Goal: Information Seeking & Learning: Learn about a topic

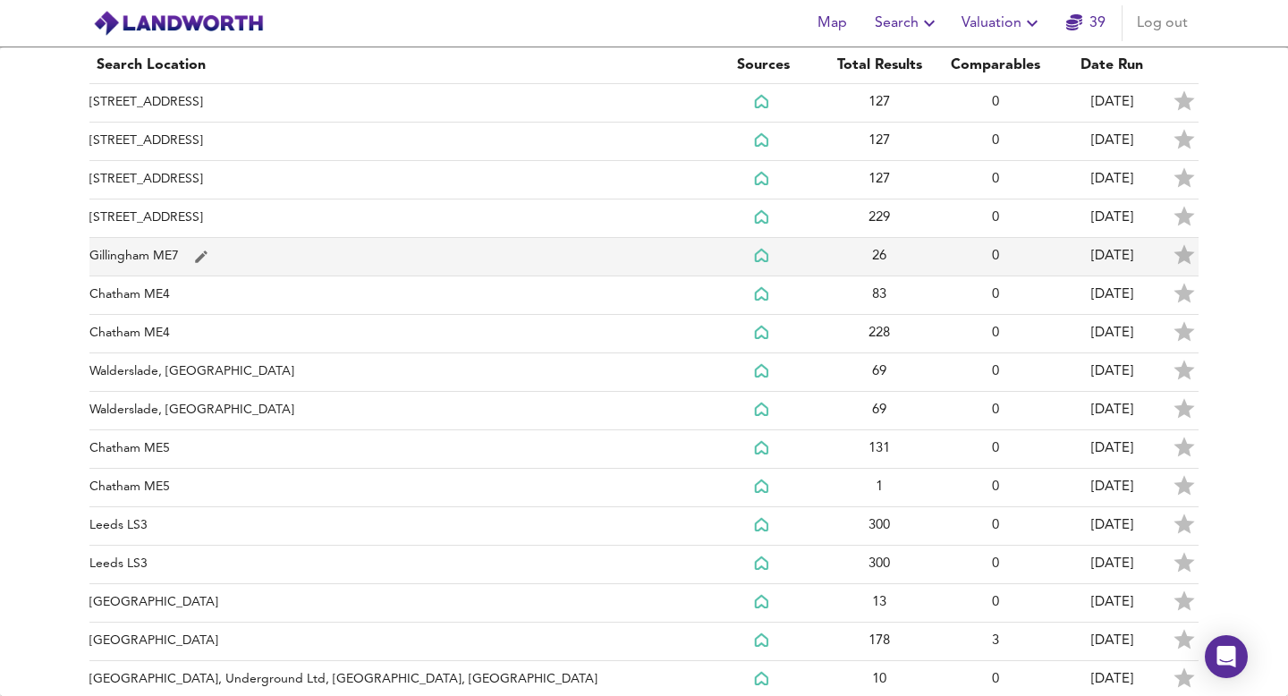
click at [137, 256] on td "Gillingham ME7" at bounding box center [396, 257] width 615 height 38
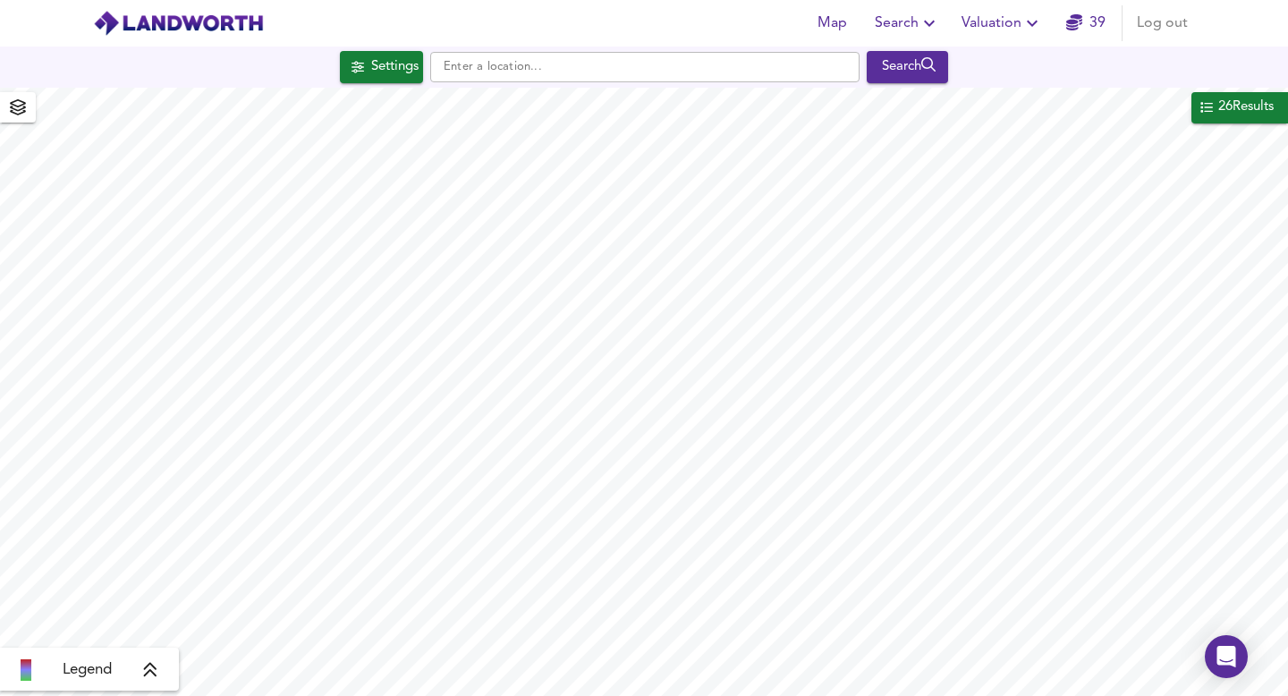
click at [908, 23] on span "Search" at bounding box center [907, 23] width 65 height 25
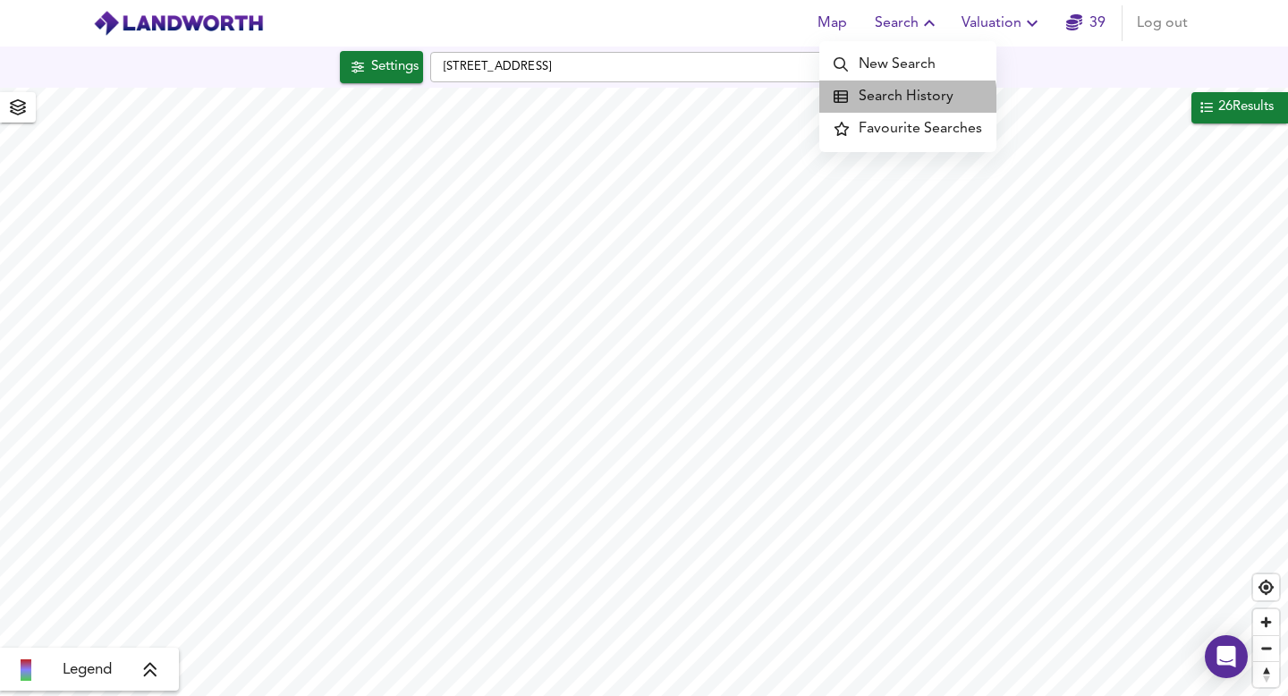
click at [901, 100] on li "Search History" at bounding box center [907, 96] width 177 height 32
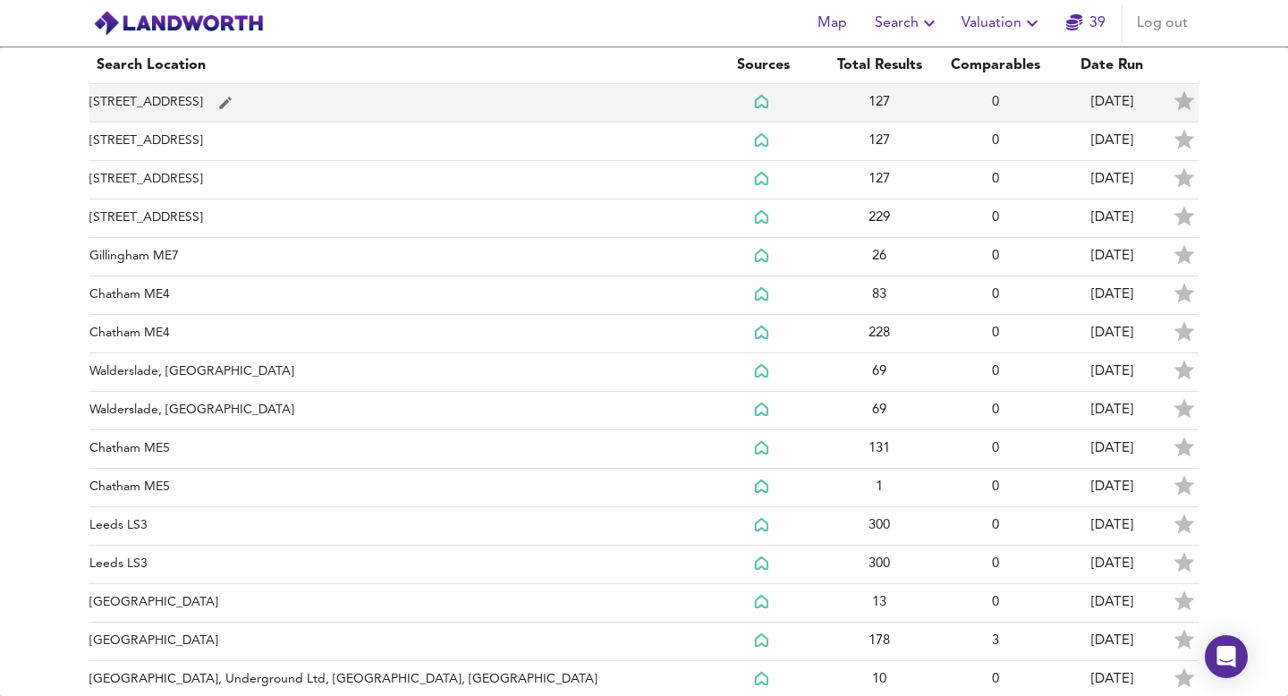
click at [832, 100] on td "127" at bounding box center [879, 103] width 116 height 38
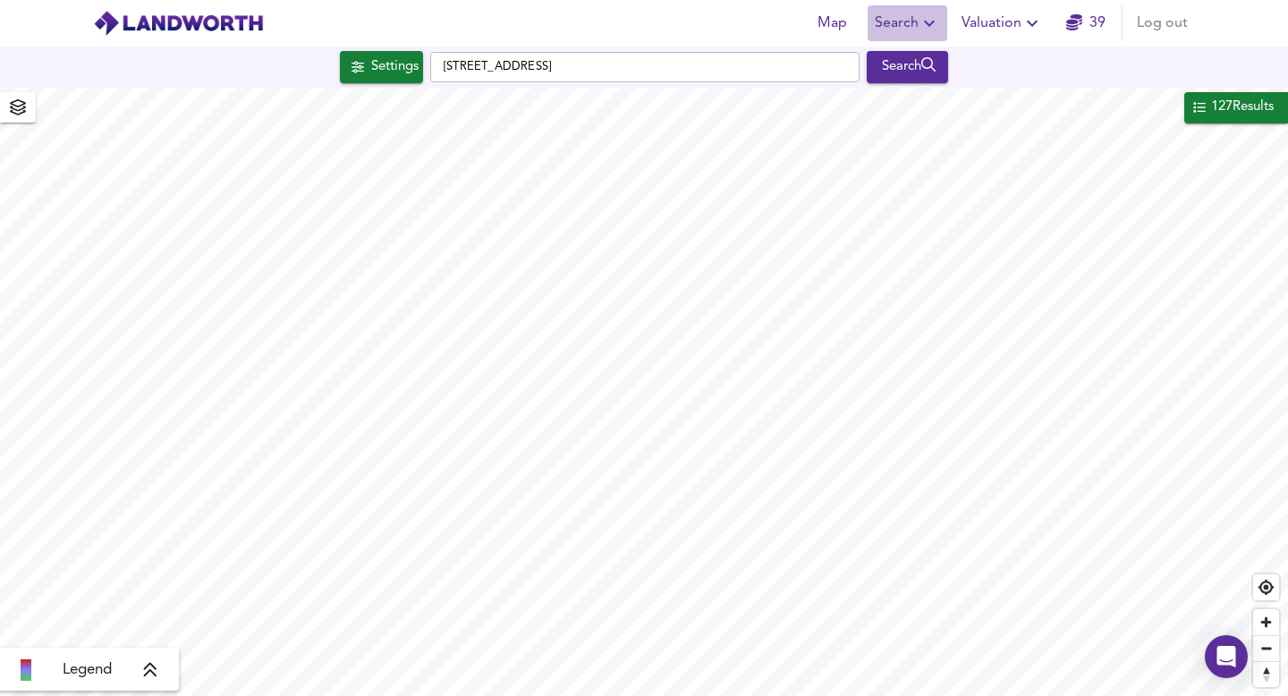
click at [921, 28] on icon "button" at bounding box center [928, 23] width 21 height 21
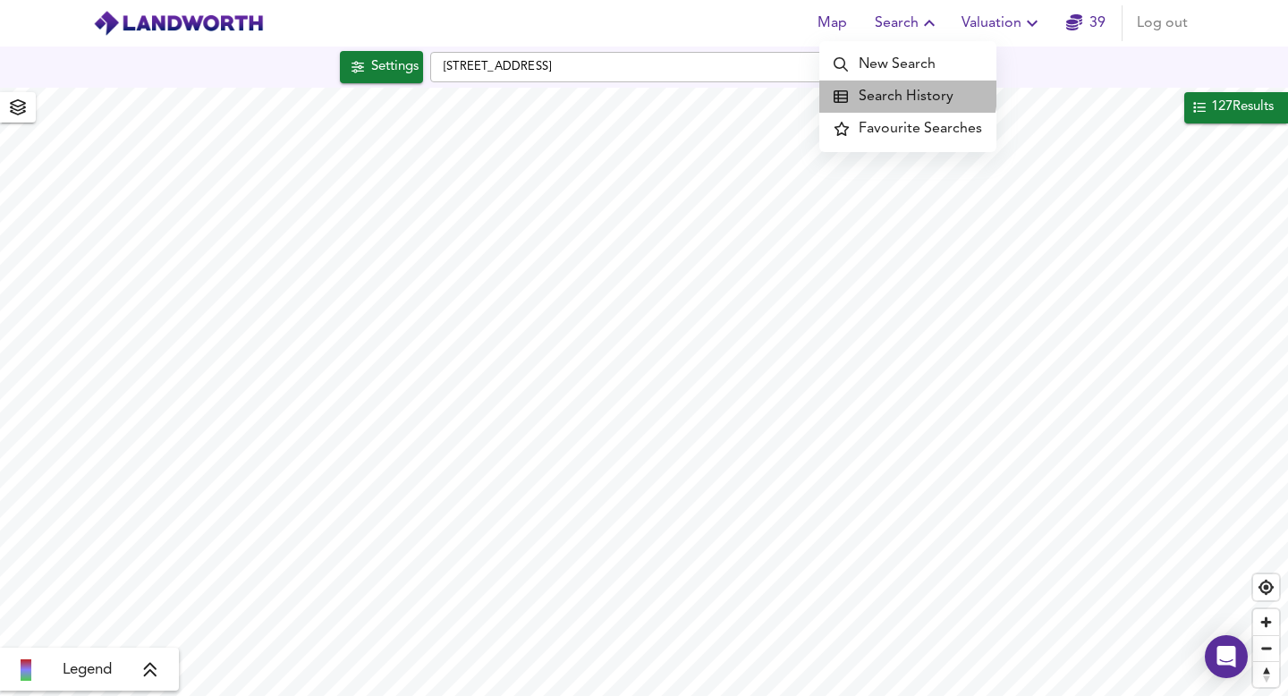
click at [907, 93] on li "Search History" at bounding box center [907, 96] width 177 height 32
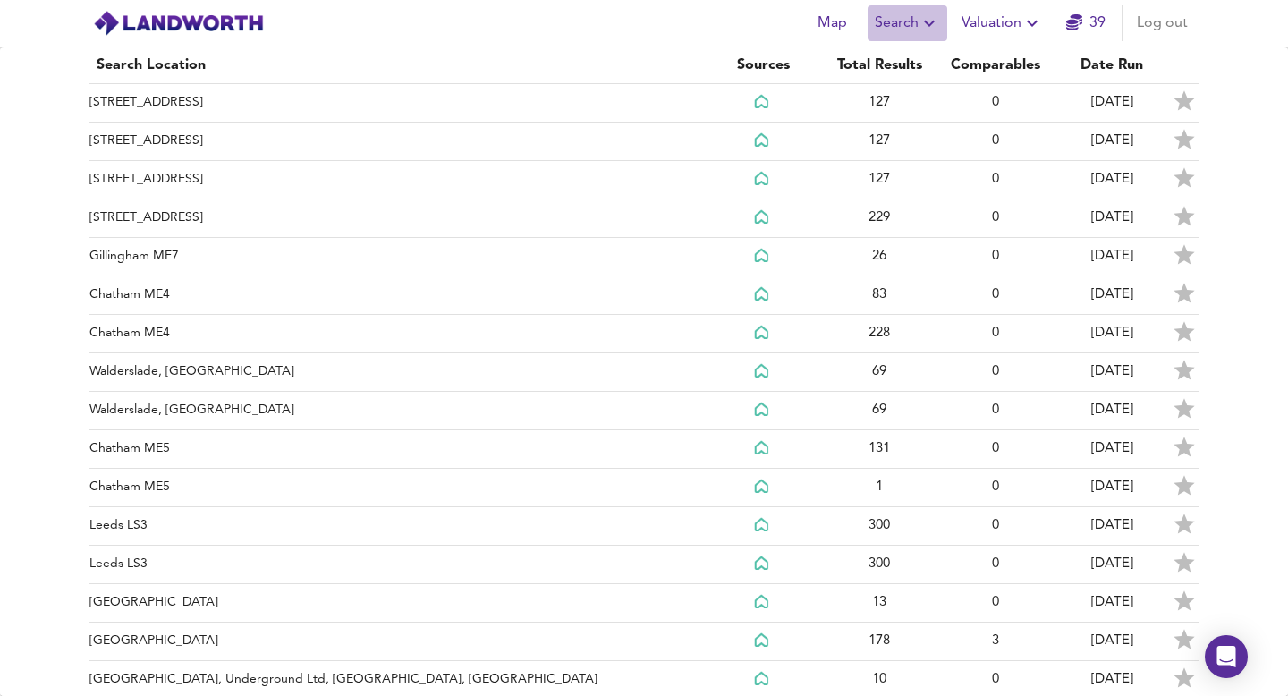
click at [912, 26] on span "Search" at bounding box center [907, 23] width 65 height 25
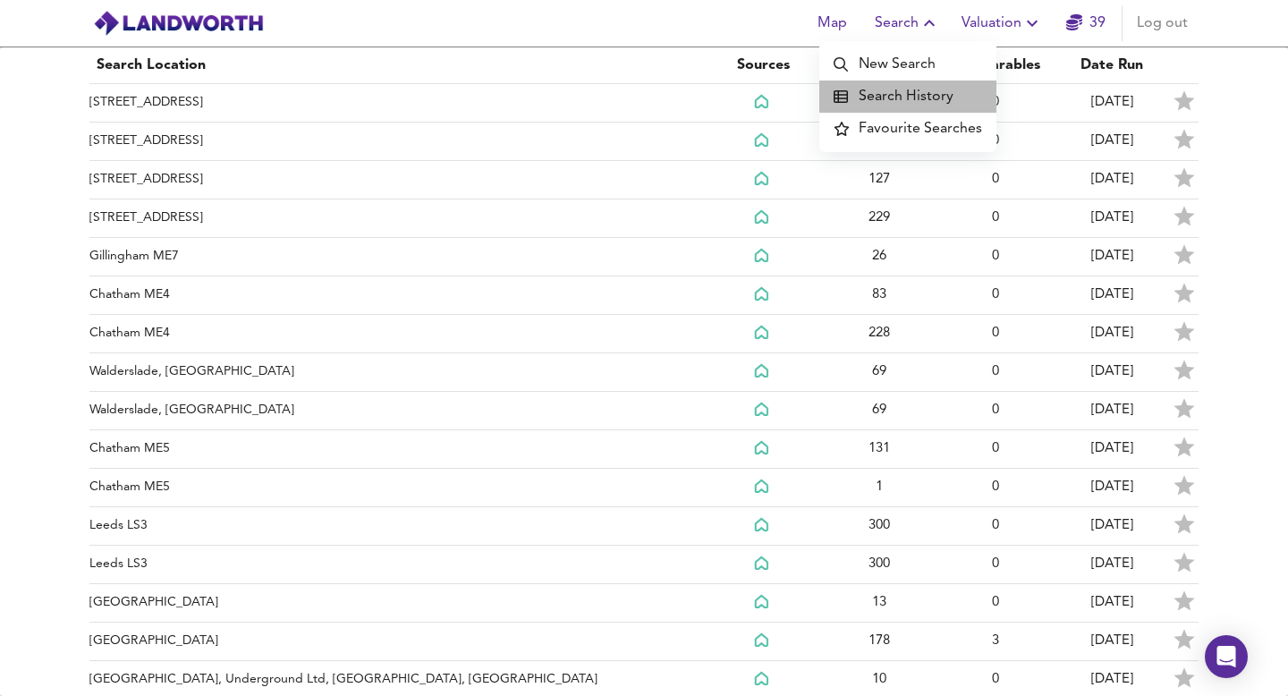
click at [935, 97] on li "Search History" at bounding box center [907, 96] width 177 height 32
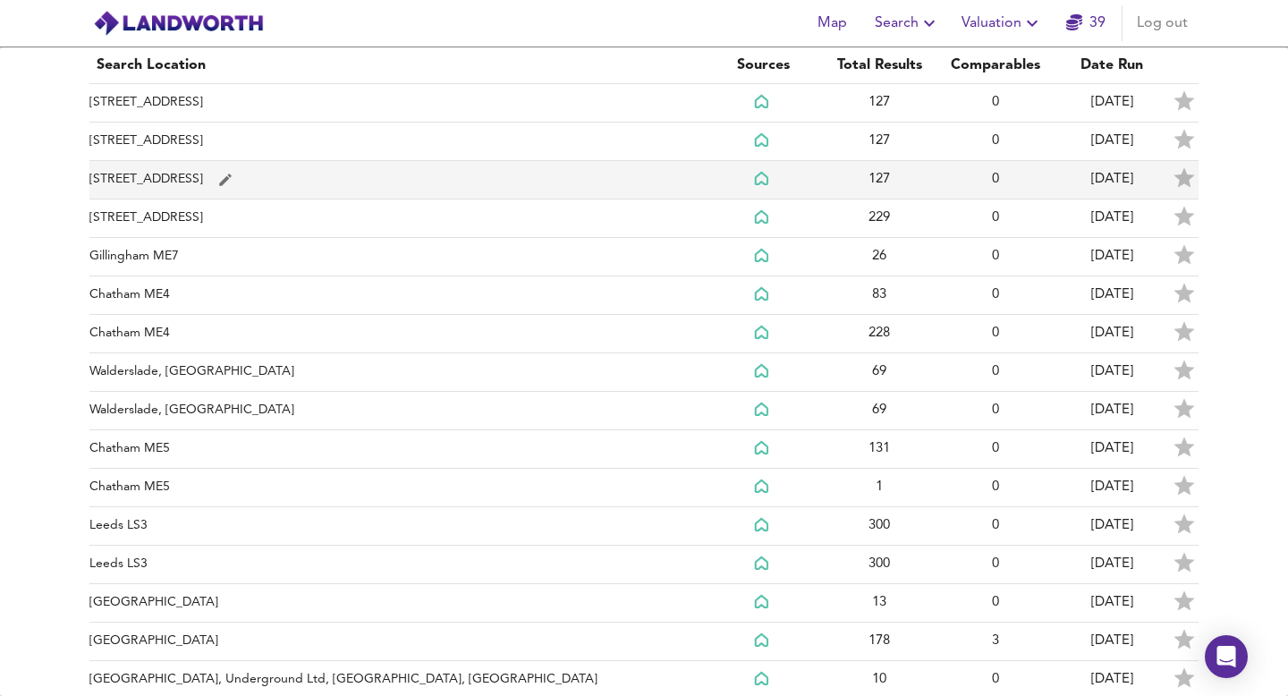
click at [876, 182] on td "127" at bounding box center [879, 180] width 116 height 38
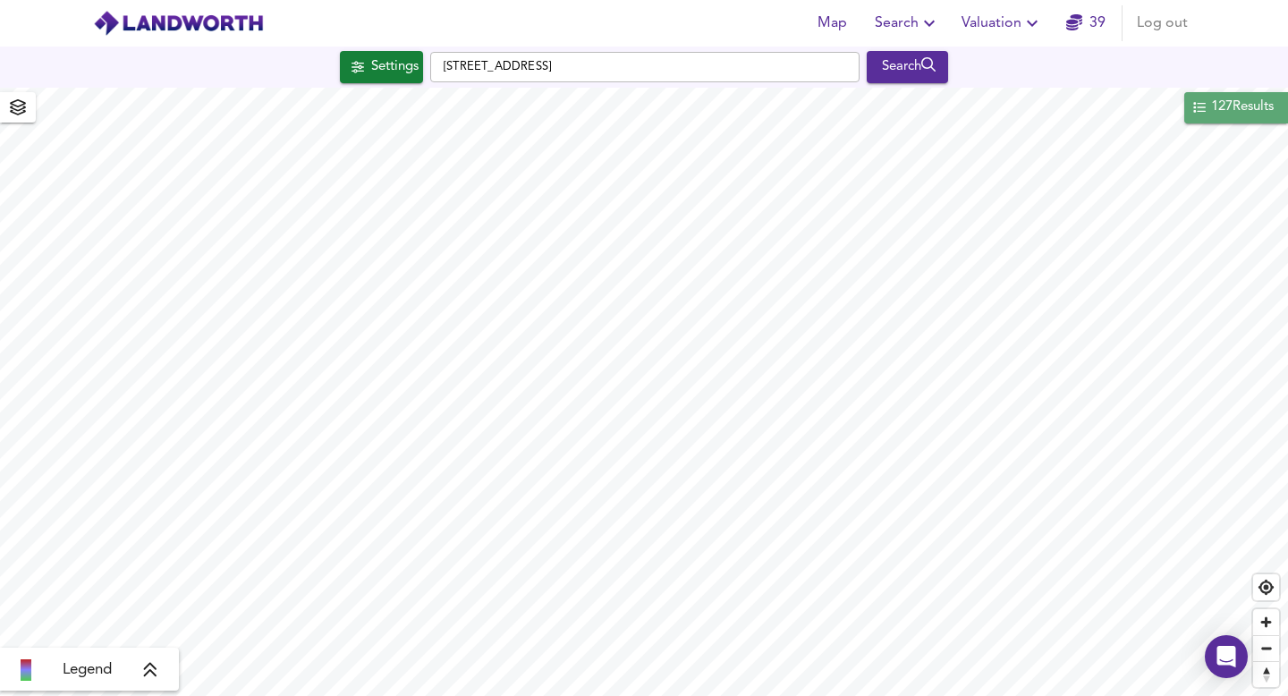
click at [1239, 111] on div "127 Results" at bounding box center [1242, 107] width 66 height 23
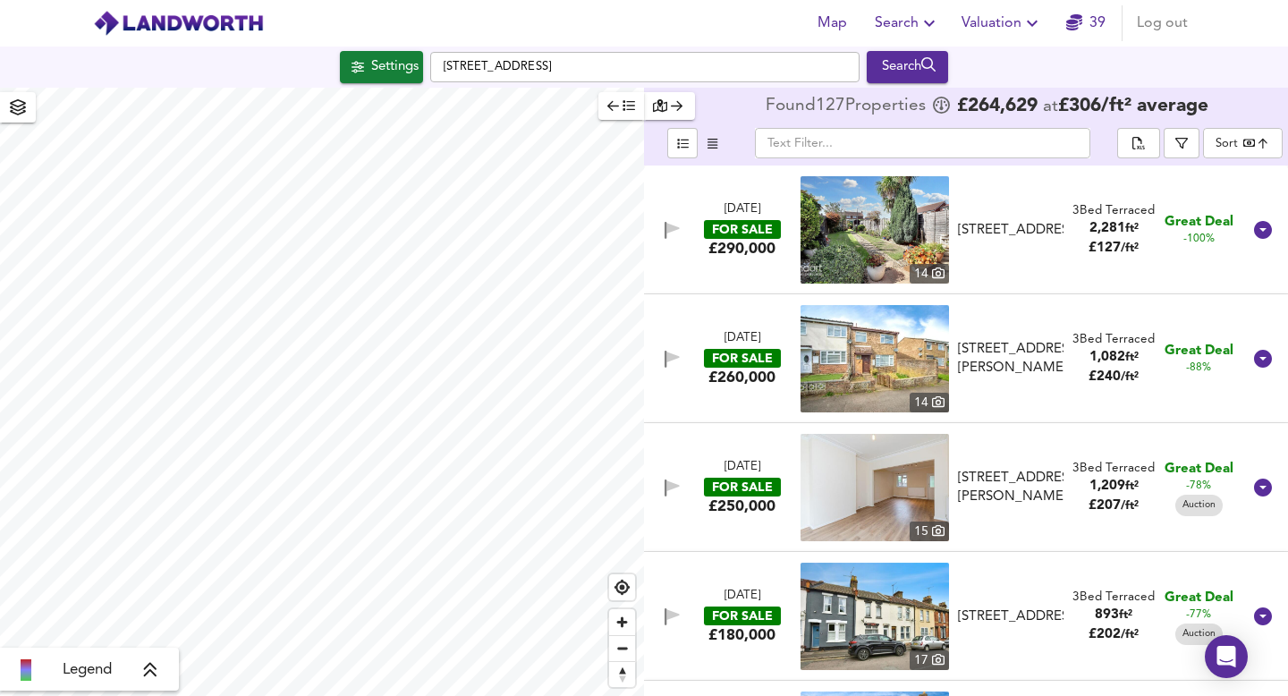
click at [935, 146] on input "text" at bounding box center [922, 143] width 335 height 30
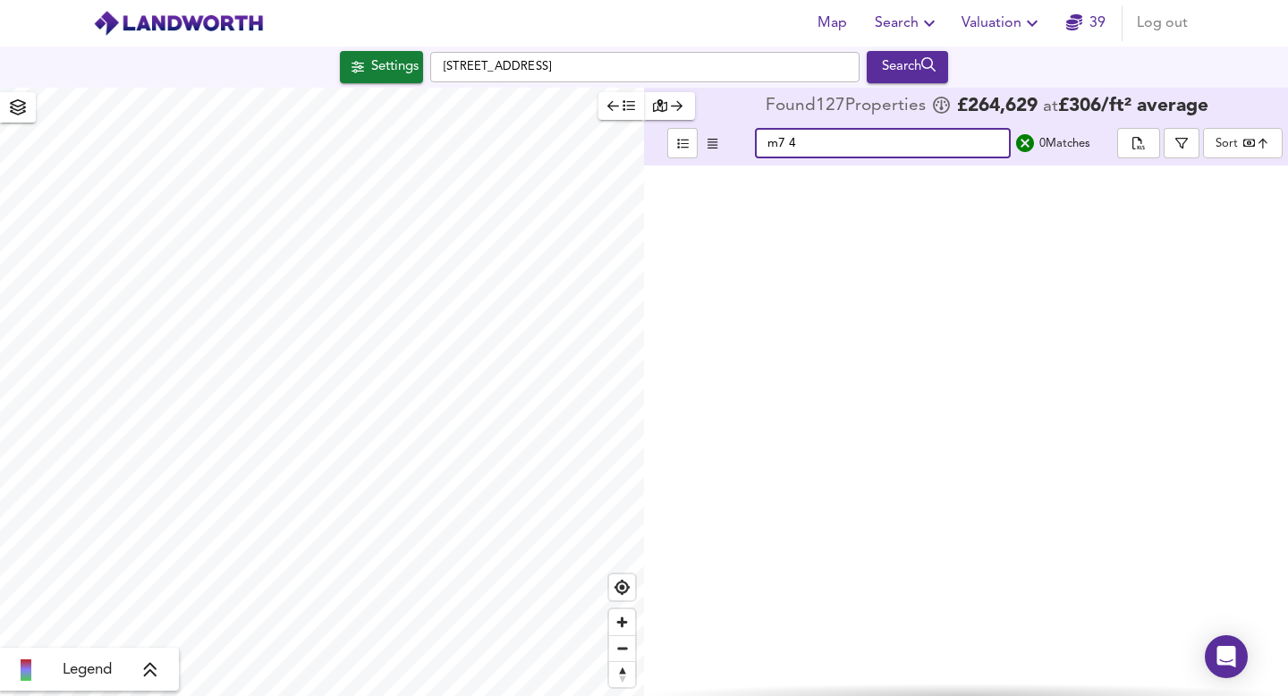
click at [778, 143] on input "m7 4" at bounding box center [883, 143] width 256 height 30
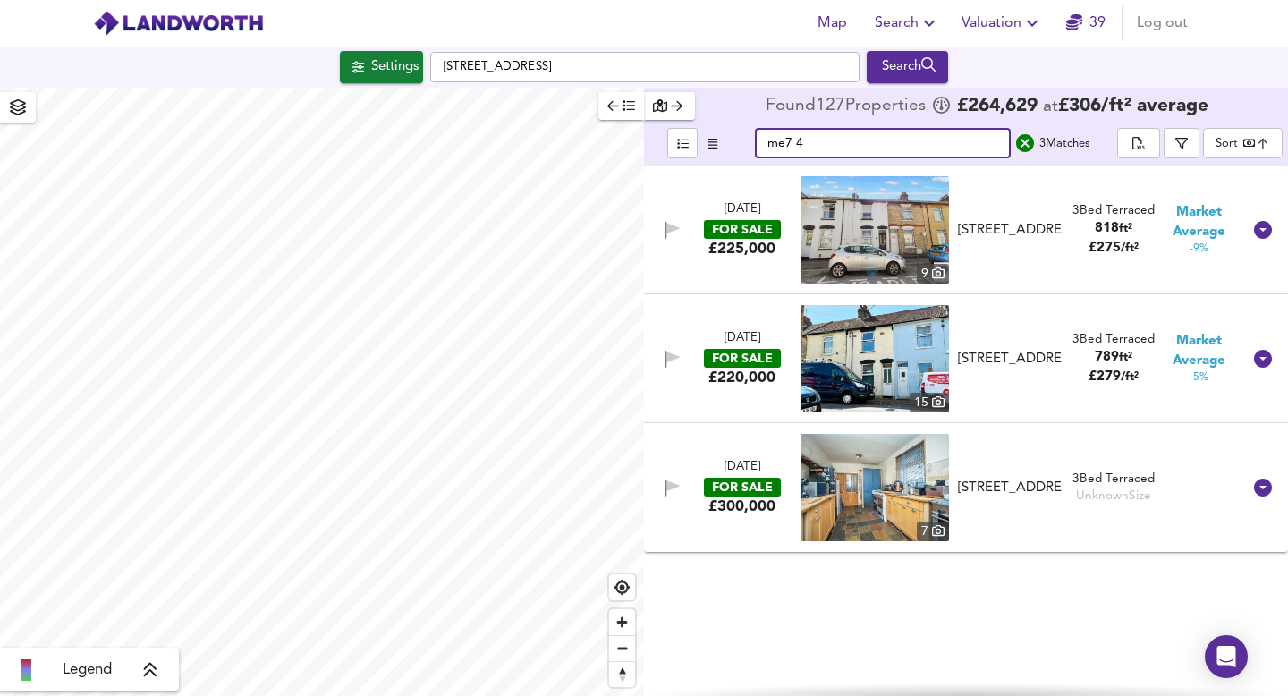
type input "me7 4"
click at [934, 25] on icon "button" at bounding box center [928, 23] width 21 height 21
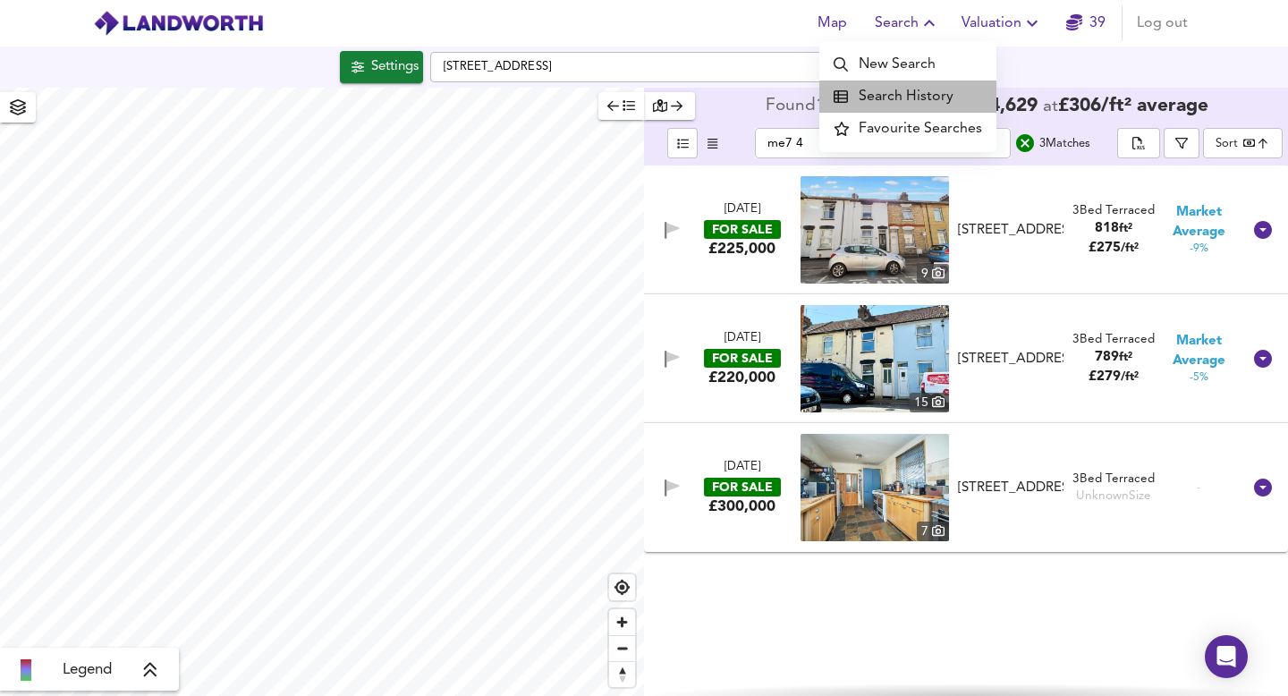
click at [910, 101] on li "Search History" at bounding box center [907, 96] width 177 height 32
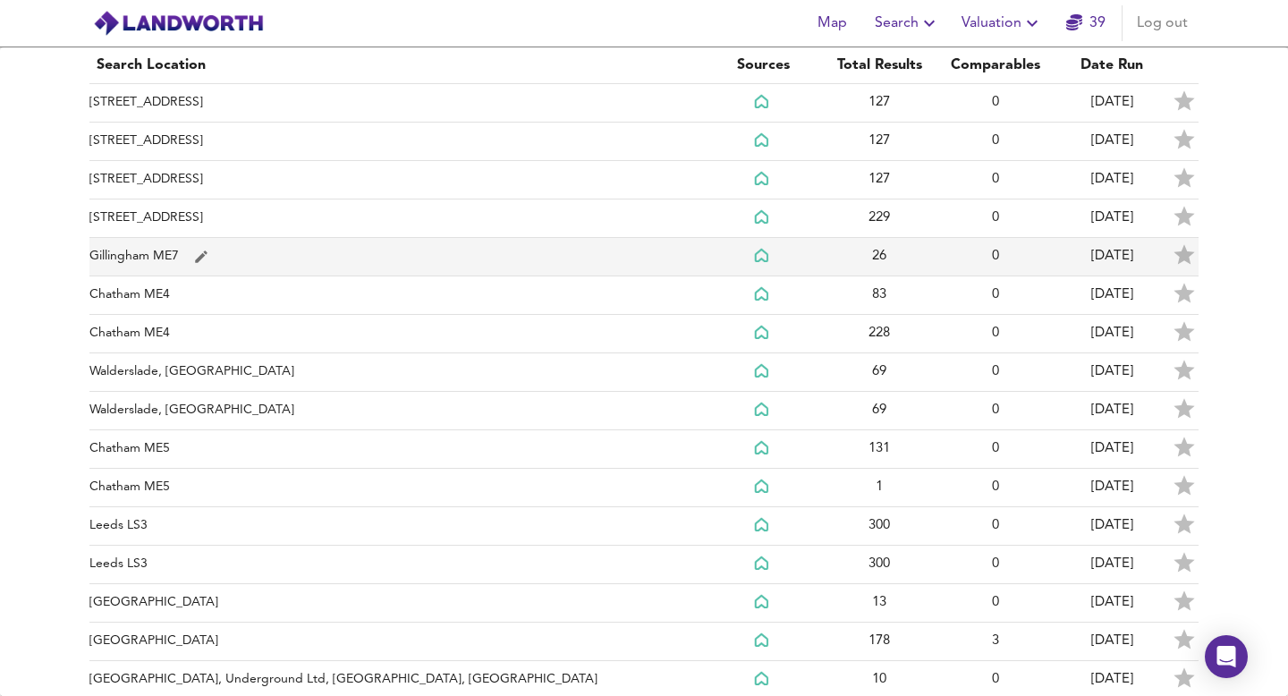
click at [881, 255] on td "26" at bounding box center [879, 257] width 116 height 38
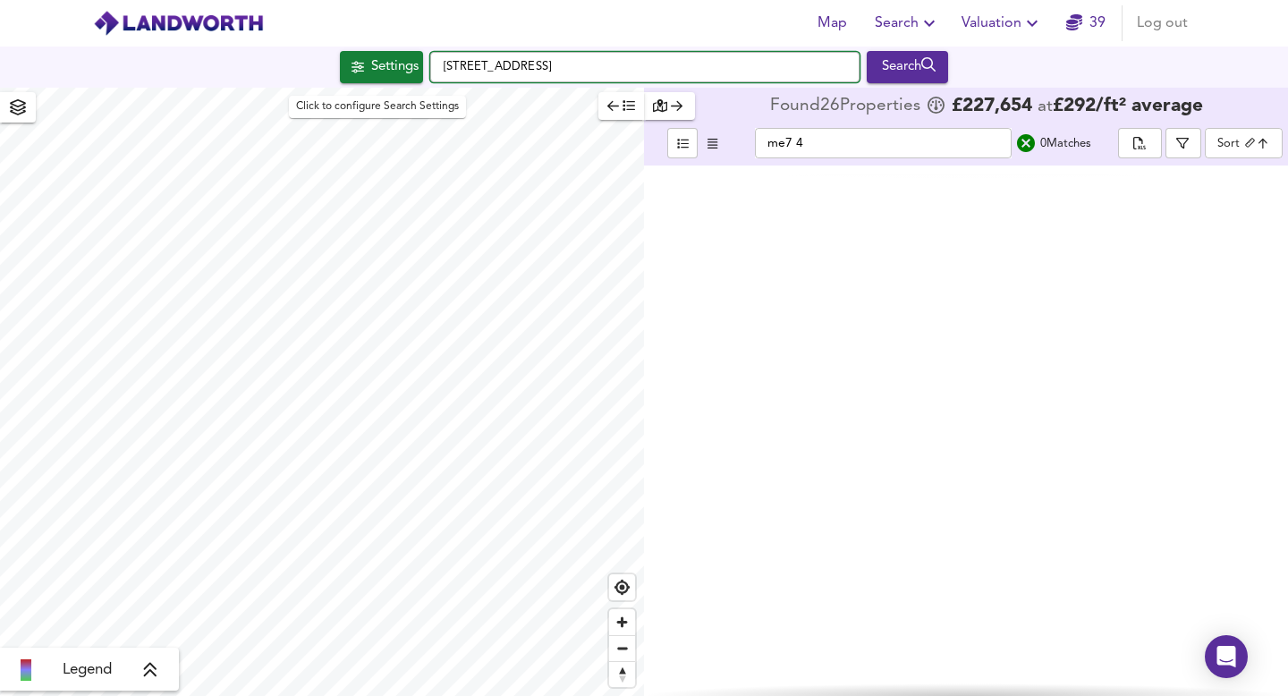
drag, startPoint x: 578, startPoint y: 65, endPoint x: 419, endPoint y: 55, distance: 159.5
click at [419, 55] on div "Settings Coppergate, ME7 3QN Search" at bounding box center [644, 67] width 1288 height 32
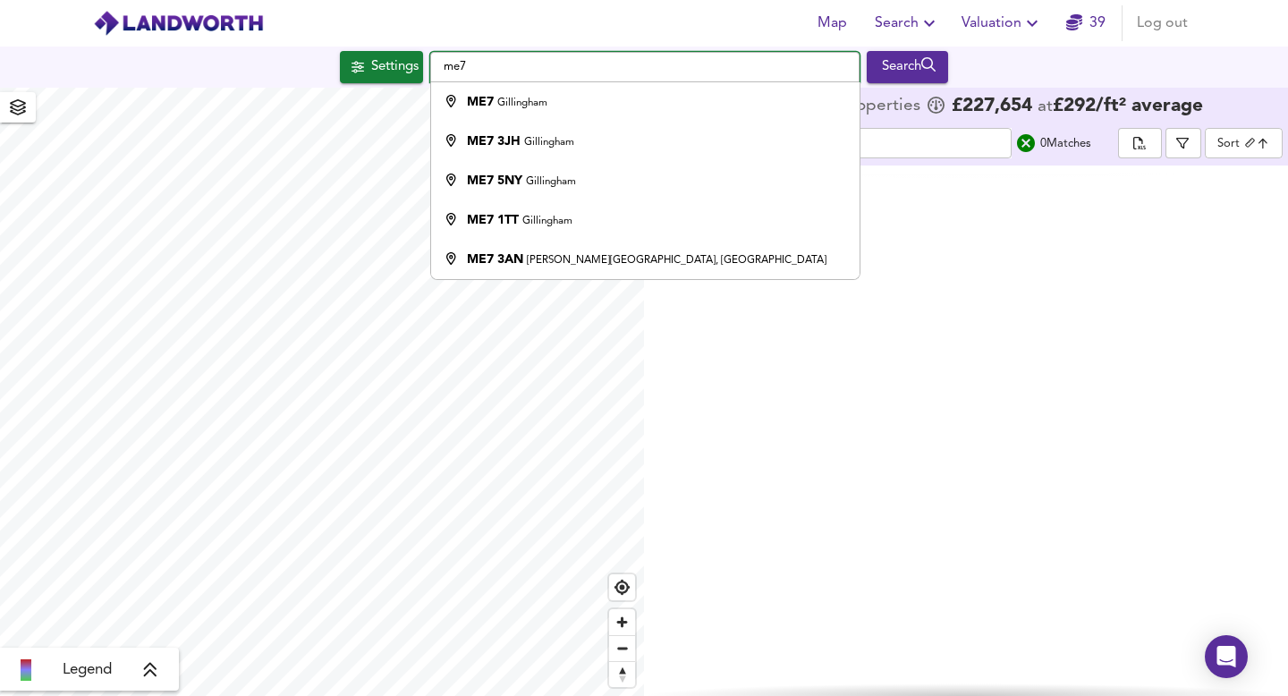
click at [801, 68] on input "me7" at bounding box center [644, 67] width 429 height 30
type input "Gillingham ME7"
click at [1000, 283] on div at bounding box center [966, 430] width 644 height 530
click at [1023, 53] on div "Settings Gillingham ME7 ME7 Gillingham ME7 3JH Gillingham ME7 5NY Gillingham ME…" at bounding box center [644, 67] width 1288 height 32
click at [451, 19] on div "Map Search Valuation 39 Log out" at bounding box center [644, 23] width 1145 height 45
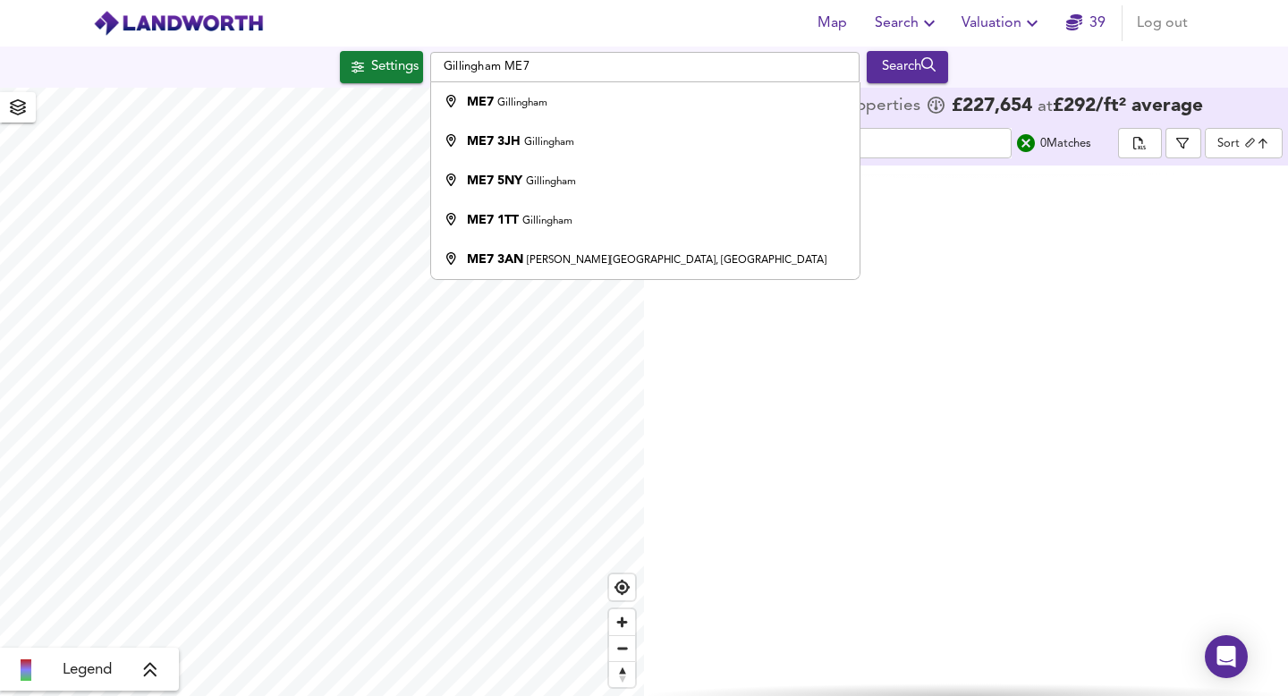
click at [895, 232] on div at bounding box center [966, 430] width 644 height 530
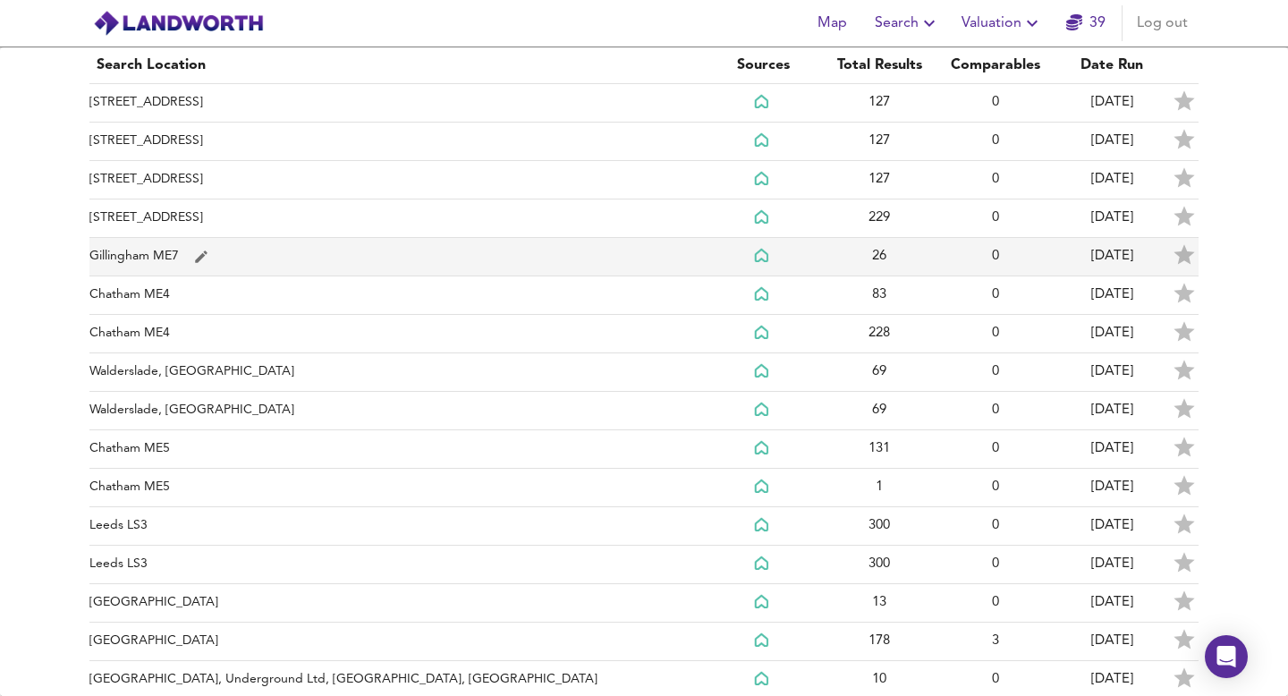
click at [815, 261] on td "simple table" at bounding box center [763, 257] width 116 height 38
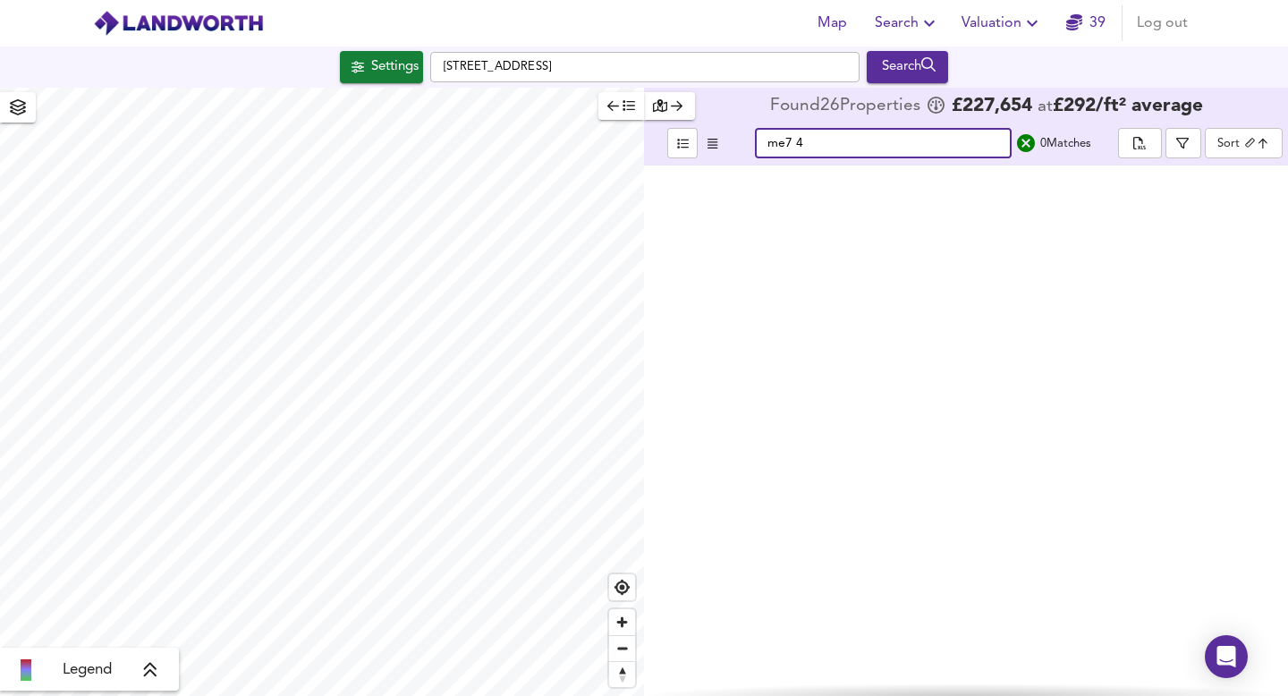
click at [847, 148] on input "me7 4" at bounding box center [883, 143] width 257 height 30
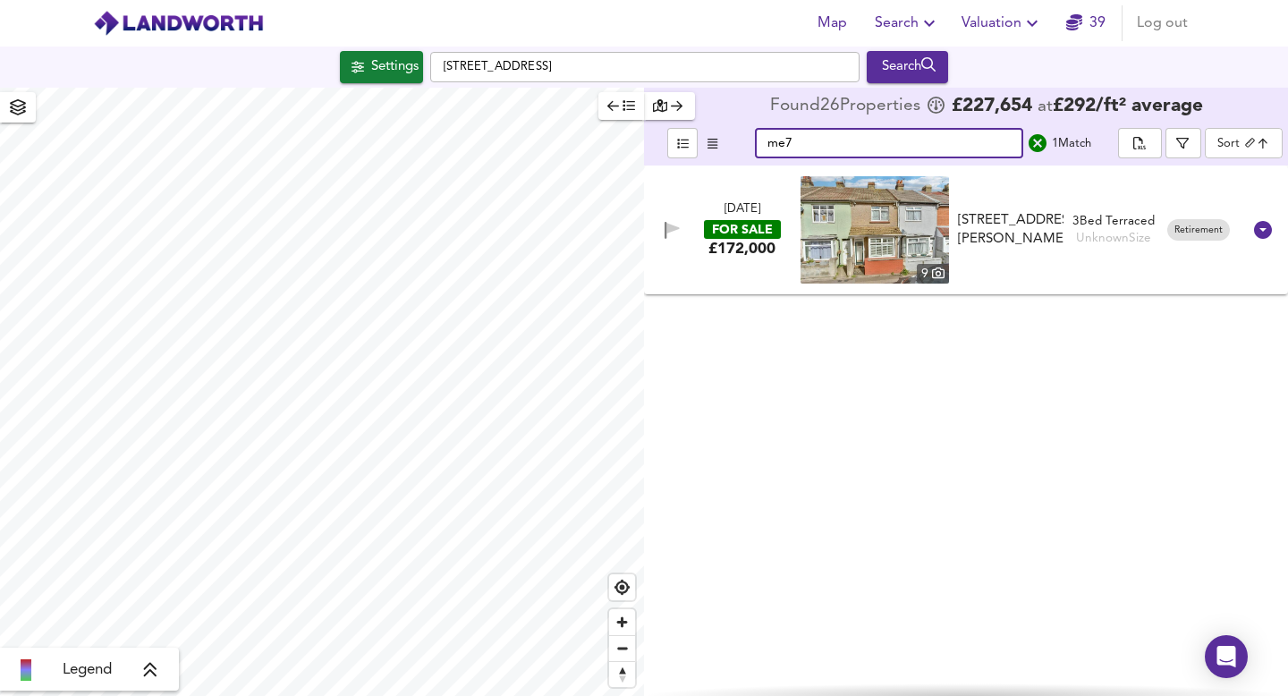
click at [809, 140] on input "me7" at bounding box center [889, 143] width 268 height 30
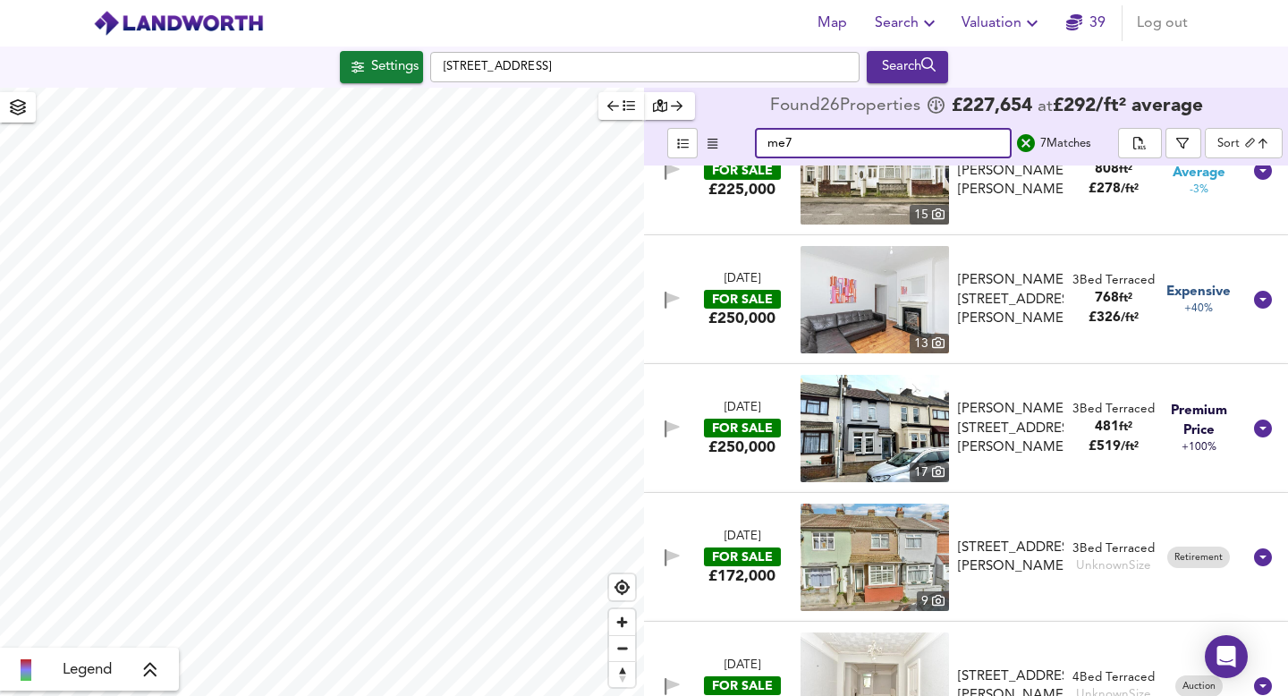
scroll to position [329, 0]
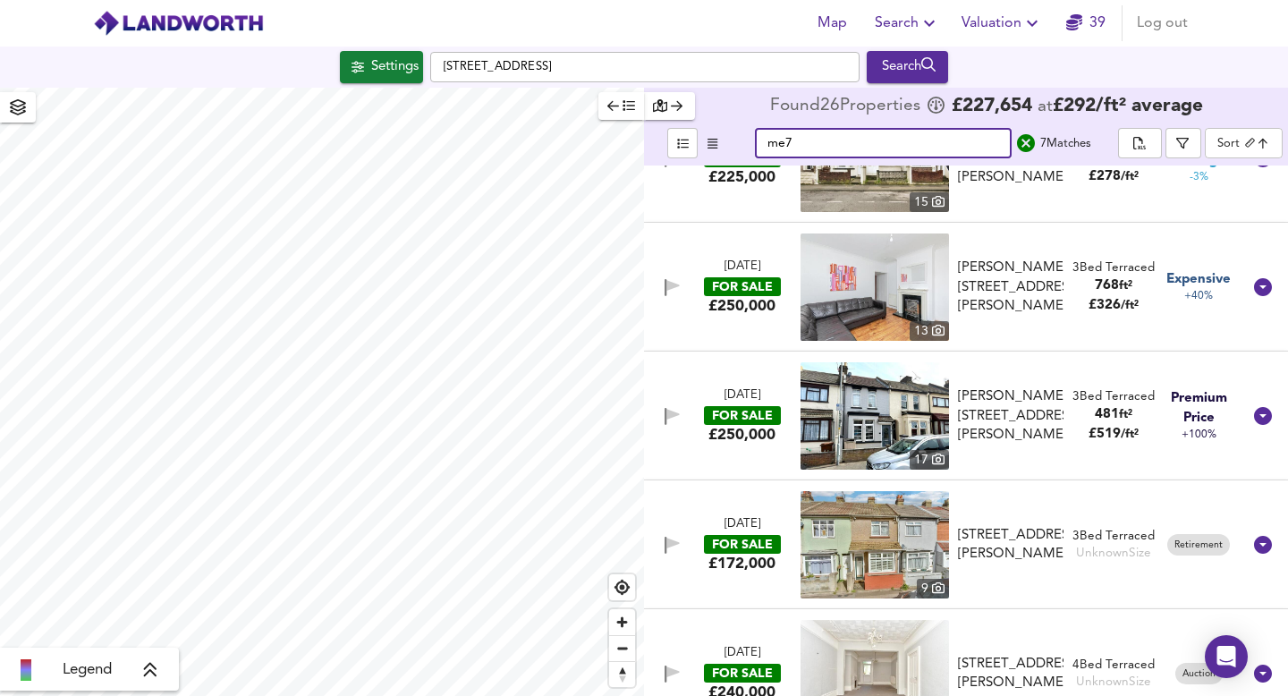
click at [1287, 410] on div "11 Jul 2025 FOR SALE £240,000 11 Chaucer Road, Gillingham, ME7 5LT Chaucer Road…" at bounding box center [966, 430] width 644 height 530
drag, startPoint x: 828, startPoint y: 146, endPoint x: 750, endPoint y: 150, distance: 77.9
click at [750, 150] on div "me7 ​ 7 Match es" at bounding box center [923, 143] width 390 height 30
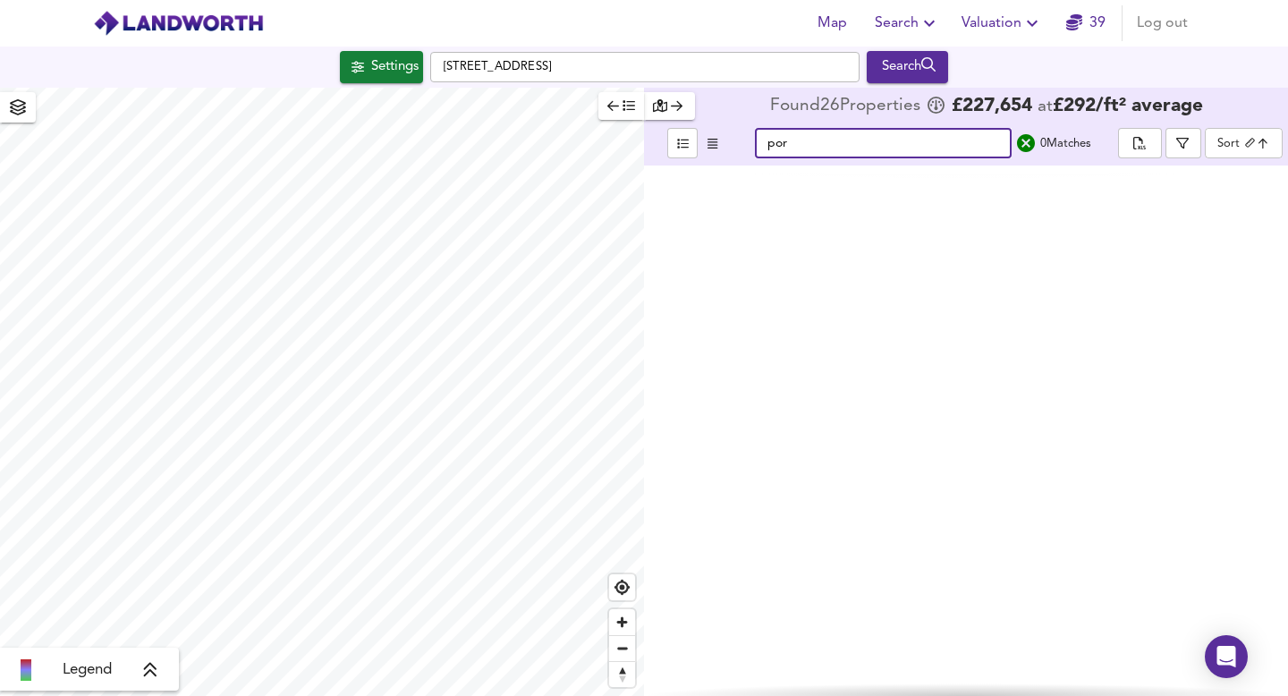
scroll to position [0, 0]
type input "[GEOGRAPHIC_DATA]"
click at [1108, 182] on div at bounding box center [966, 430] width 644 height 530
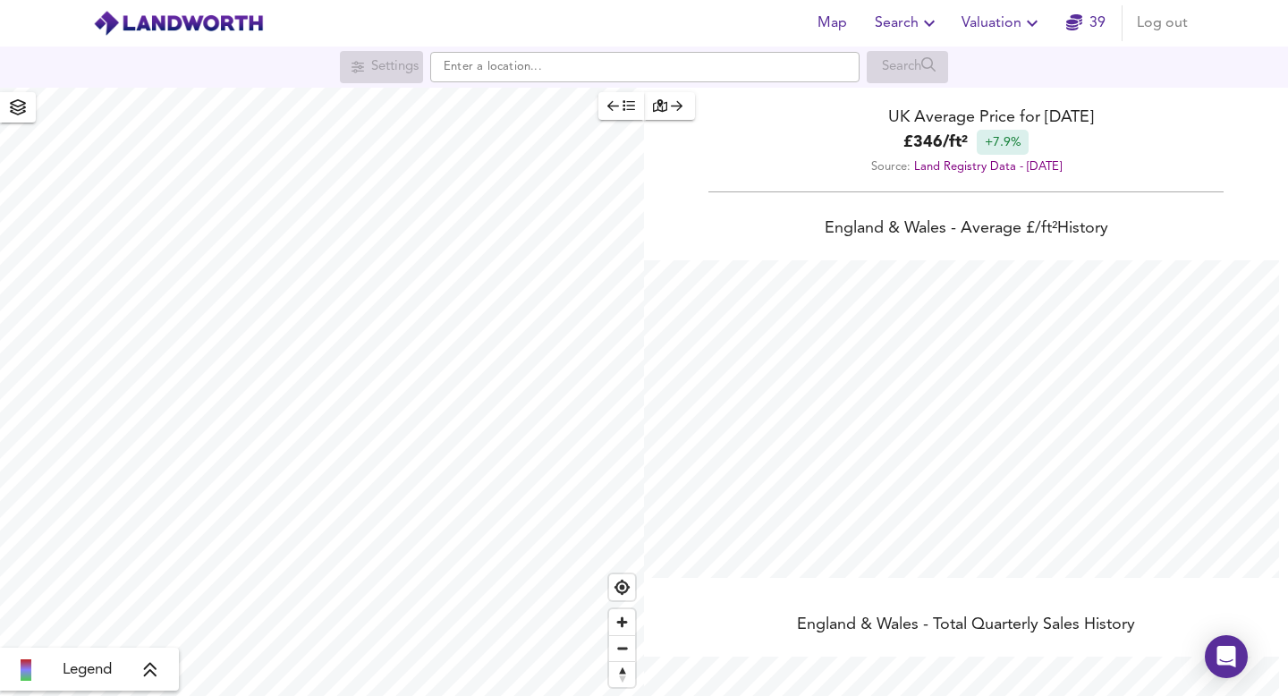
scroll to position [696, 1288]
click at [896, 26] on span "Search" at bounding box center [907, 23] width 65 height 25
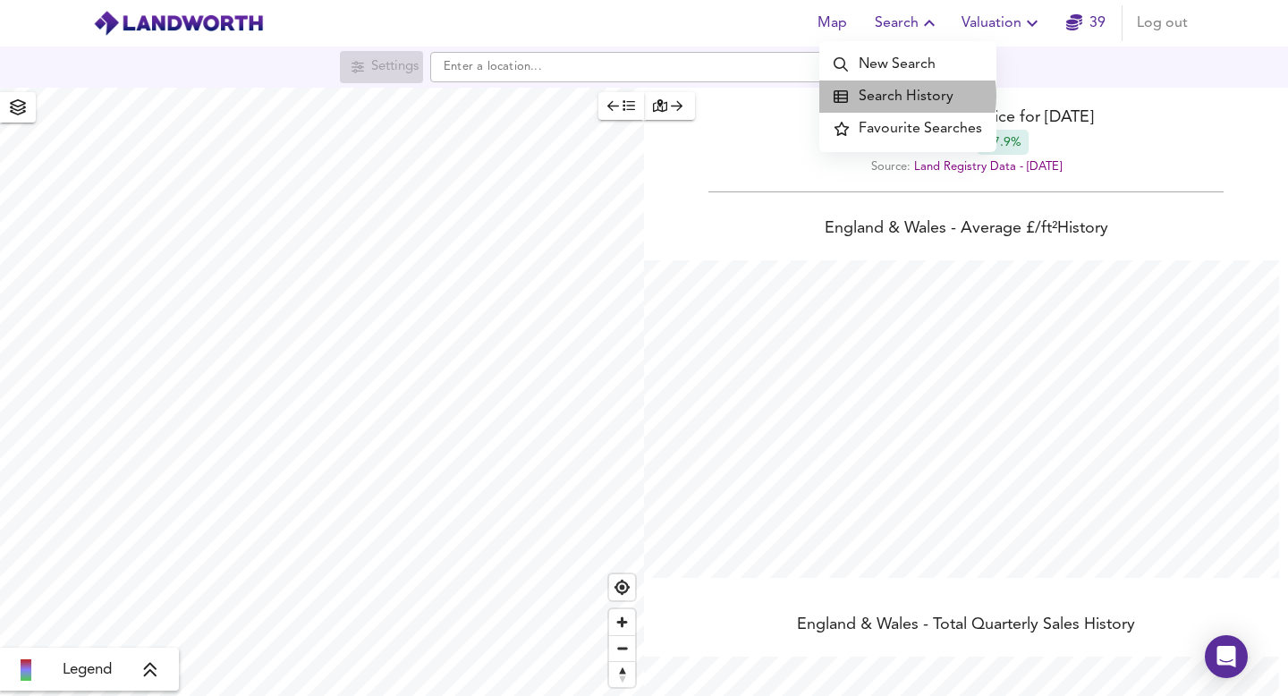
click at [899, 96] on li "Search History" at bounding box center [907, 96] width 177 height 32
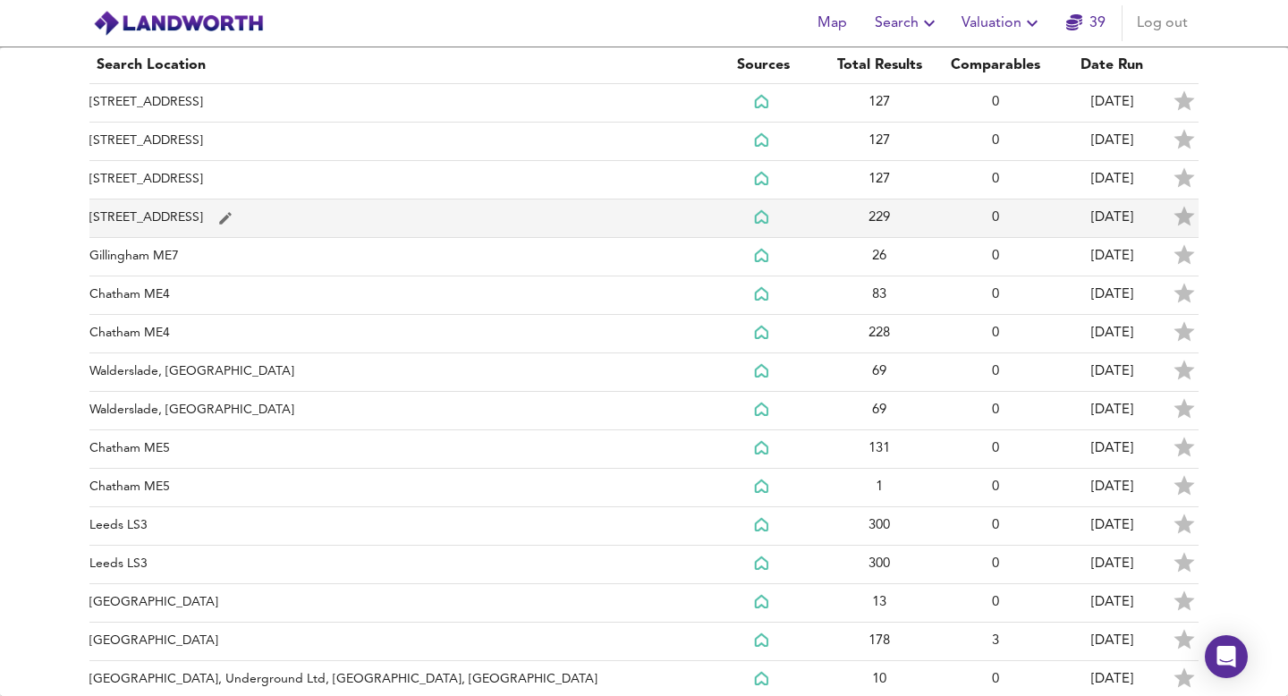
click at [836, 225] on td "229" at bounding box center [879, 218] width 116 height 38
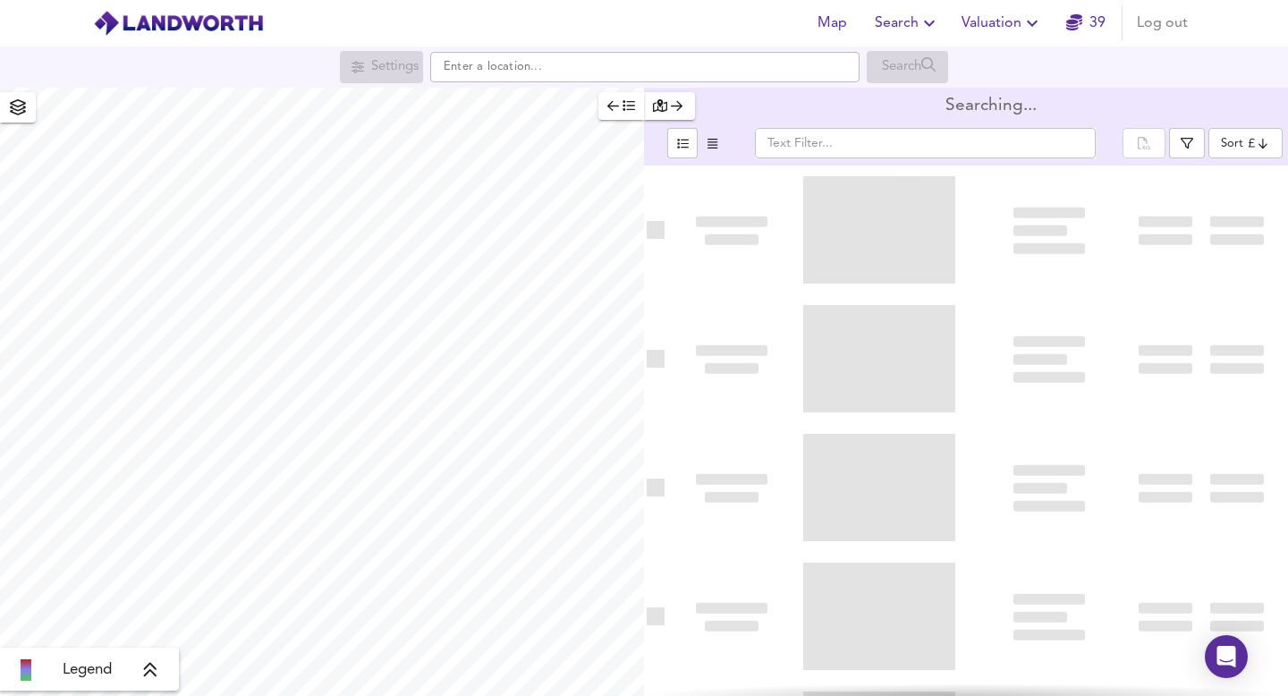
type input "bestdeal"
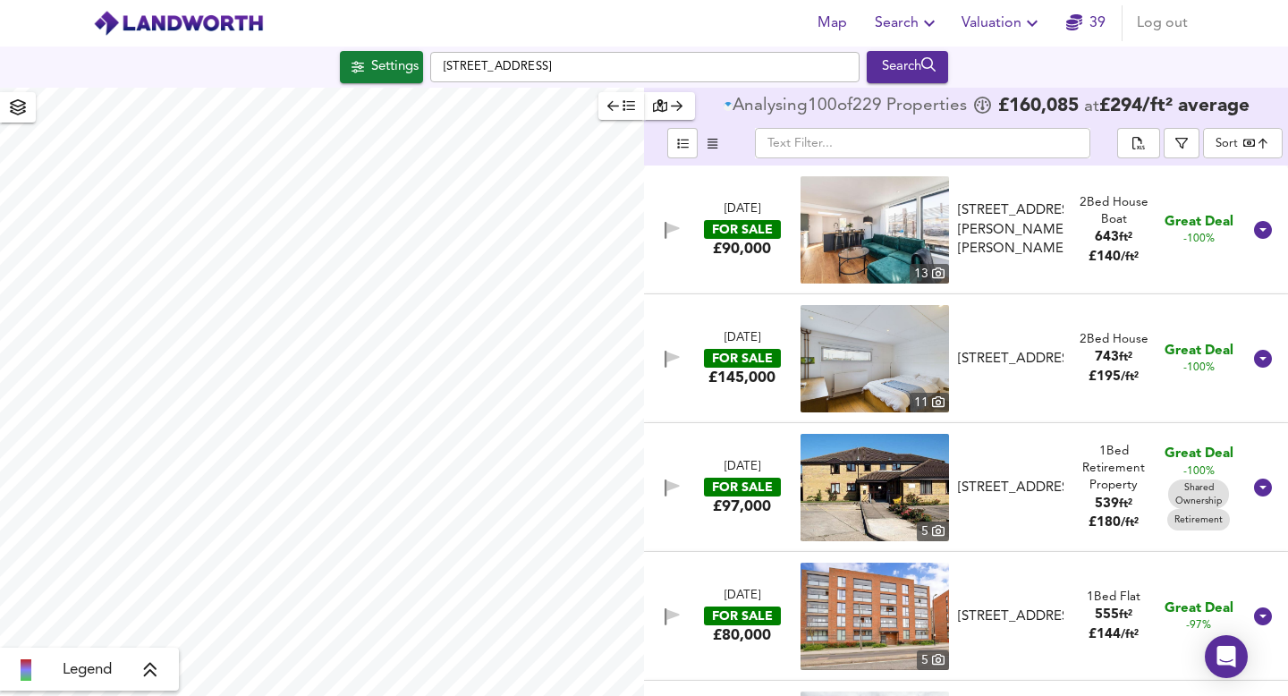
click at [902, 155] on input "text" at bounding box center [922, 143] width 335 height 30
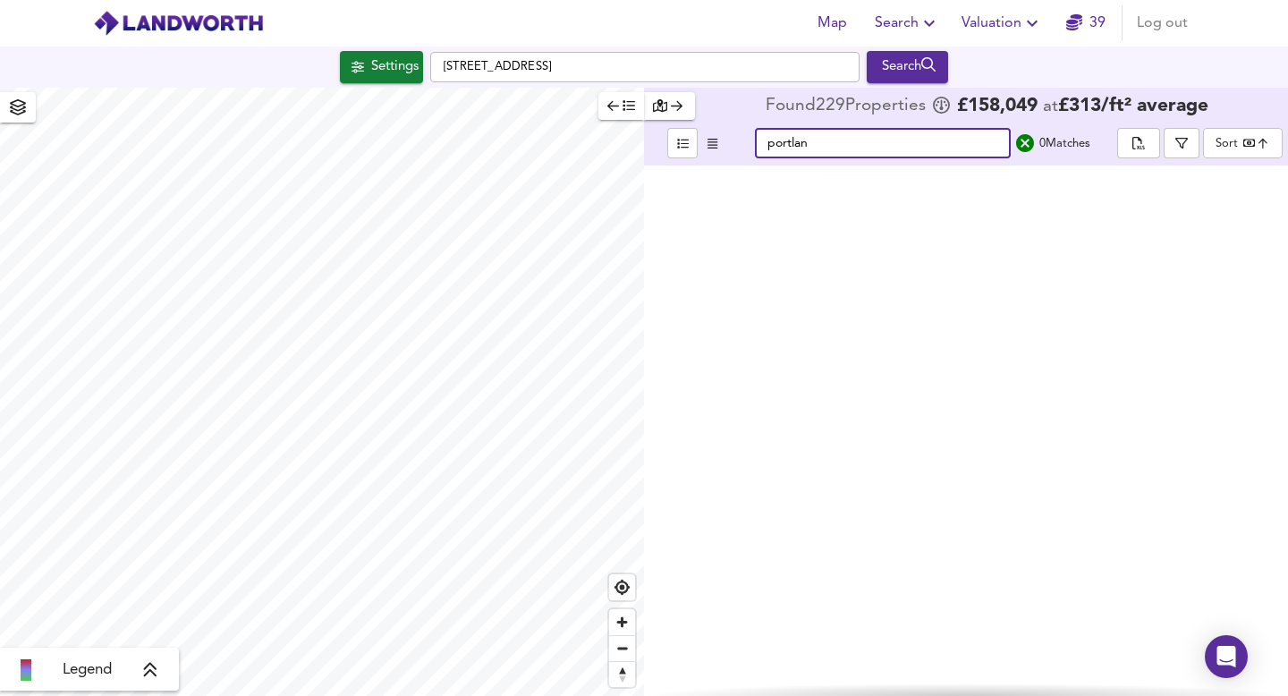
type input "[GEOGRAPHIC_DATA]"
drag, startPoint x: 907, startPoint y: 143, endPoint x: 749, endPoint y: 141, distance: 158.3
click at [749, 141] on div "portland ​ 0 Match es" at bounding box center [922, 143] width 389 height 30
